Goal: Task Accomplishment & Management: Complete application form

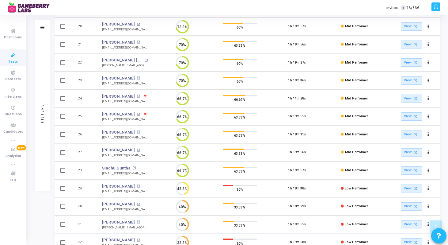
click at [144, 97] on icon at bounding box center [145, 96] width 2 height 2
click at [131, 113] on div at bounding box center [224, 122] width 448 height 245
click at [143, 113] on span at bounding box center [145, 114] width 5 height 5
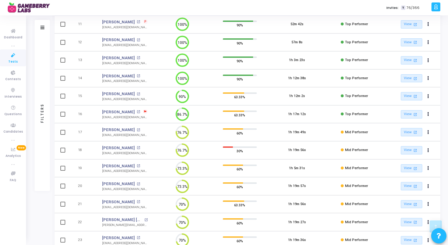
click at [141, 111] on div at bounding box center [224, 122] width 448 height 245
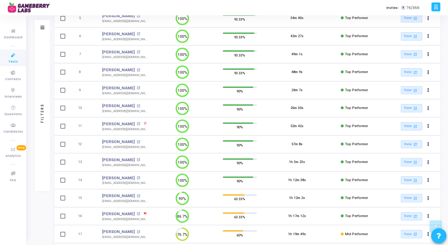
click at [144, 123] on span "P" at bounding box center [145, 123] width 2 height 5
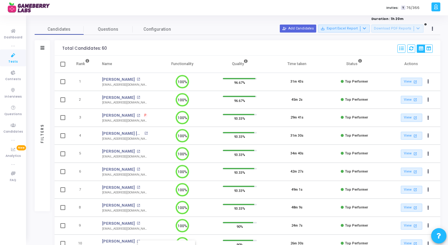
click at [138, 115] on div at bounding box center [224, 122] width 448 height 245
click at [144, 115] on span "P" at bounding box center [145, 115] width 2 height 5
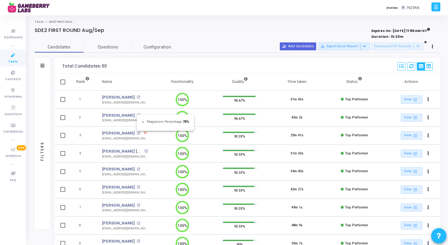
click at [303, 44] on div at bounding box center [224, 122] width 448 height 245
click at [303, 44] on button "person_add_alt Add Candidates" at bounding box center [298, 46] width 36 height 8
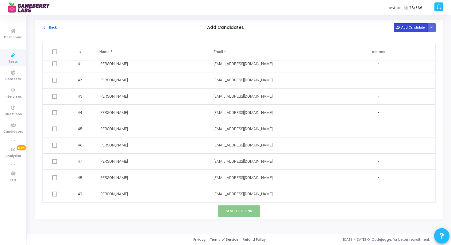
click at [408, 29] on button "Add Candidate" at bounding box center [411, 27] width 34 height 8
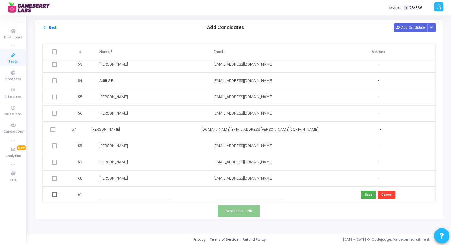
click at [231, 201] on td at bounding box center [264, 194] width 114 height 16
click at [224, 195] on input "text" at bounding box center [248, 194] width 70 height 10
paste input "Abhik Mahto mahatoabhik123@gmail.com"
drag, startPoint x: 232, startPoint y: 196, endPoint x: 207, endPoint y: 196, distance: 25.4
click at [207, 196] on td "Abhik Mahto mahatoabhik123@gmail.com" at bounding box center [264, 194] width 114 height 16
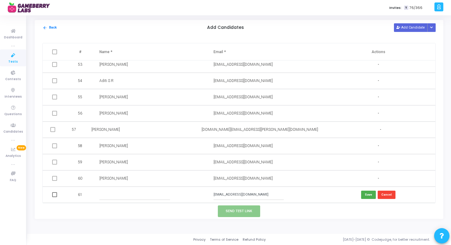
type input "mahatoabhik123@gmail.com"
click at [128, 197] on input "text" at bounding box center [134, 194] width 70 height 10
paste input "Abhik Mahto"
type input "Abhik Mahto"
click at [368, 193] on button "Save" at bounding box center [368, 194] width 15 height 8
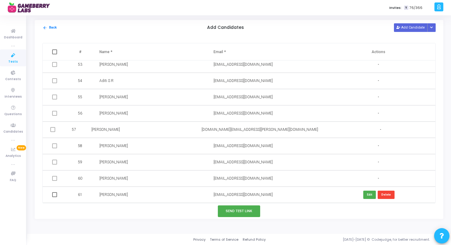
click at [56, 194] on span at bounding box center [54, 194] width 5 height 5
click at [55, 197] on input "checkbox" at bounding box center [54, 197] width 0 height 0
checkbox input "true"
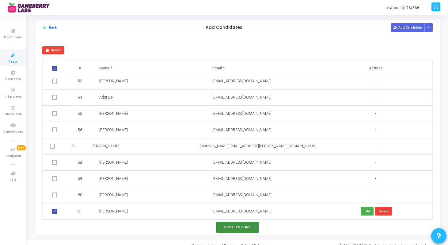
click at [231, 225] on button "Send Test Link" at bounding box center [237, 226] width 42 height 11
